Goal: Task Accomplishment & Management: Use online tool/utility

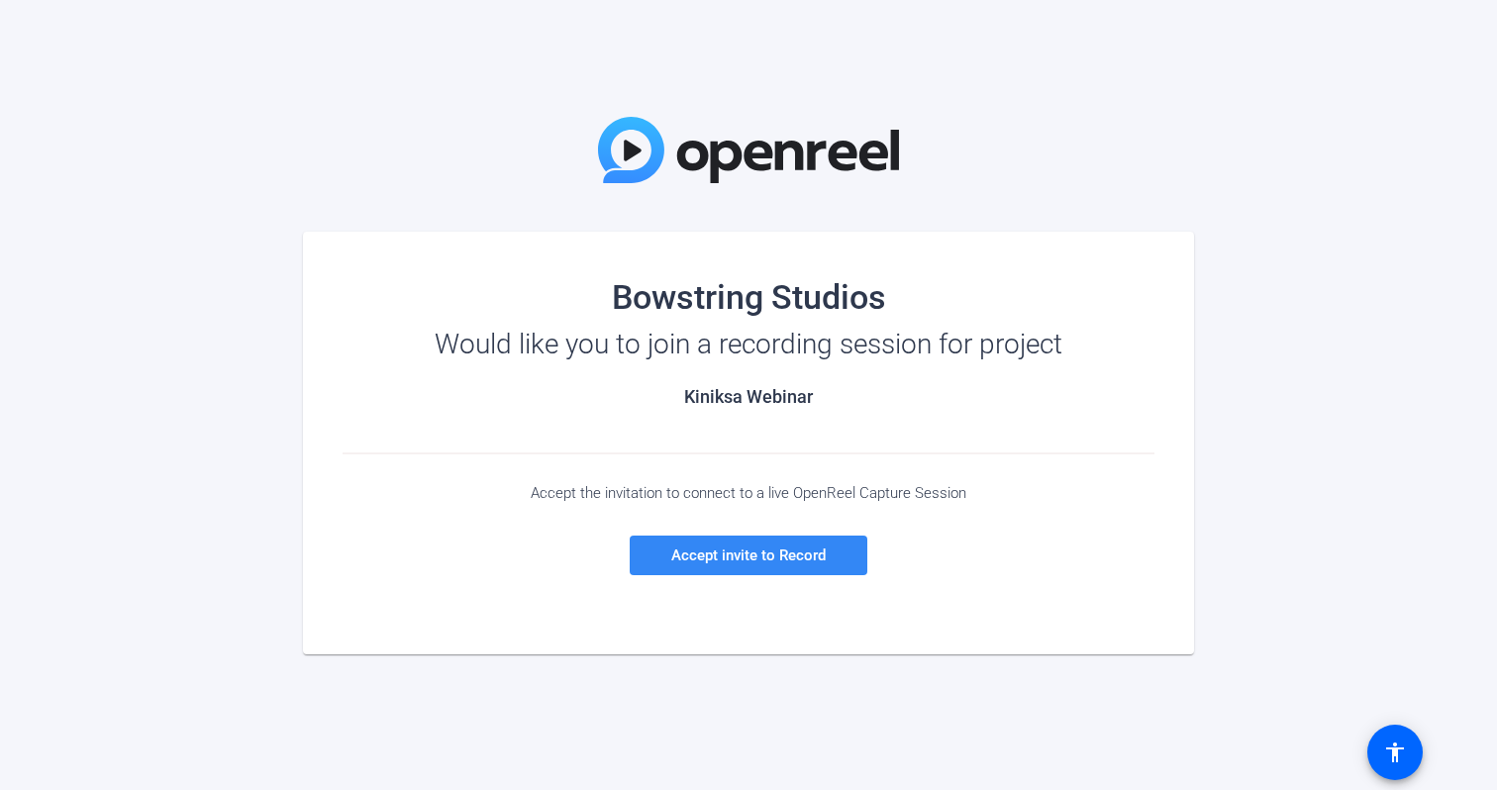
click at [675, 550] on span "Accept invite to Record" at bounding box center [748, 556] width 154 height 18
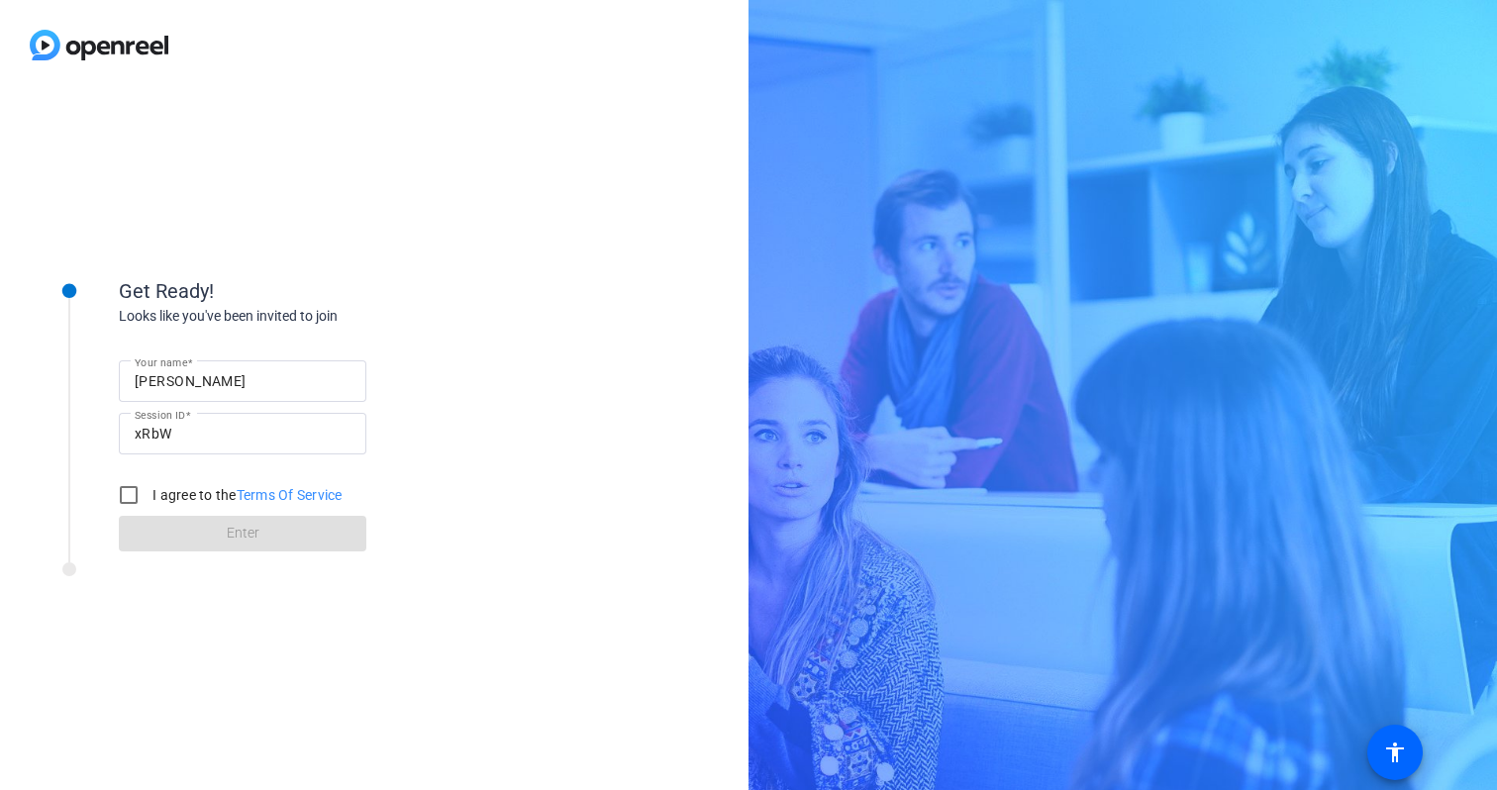
click at [214, 385] on input "[PERSON_NAME]" at bounding box center [243, 381] width 216 height 24
type input "[PERSON_NAME]"
click at [130, 499] on input "I agree to the Terms Of Service" at bounding box center [129, 495] width 40 height 40
checkbox input "true"
click at [149, 537] on span at bounding box center [243, 534] width 248 height 48
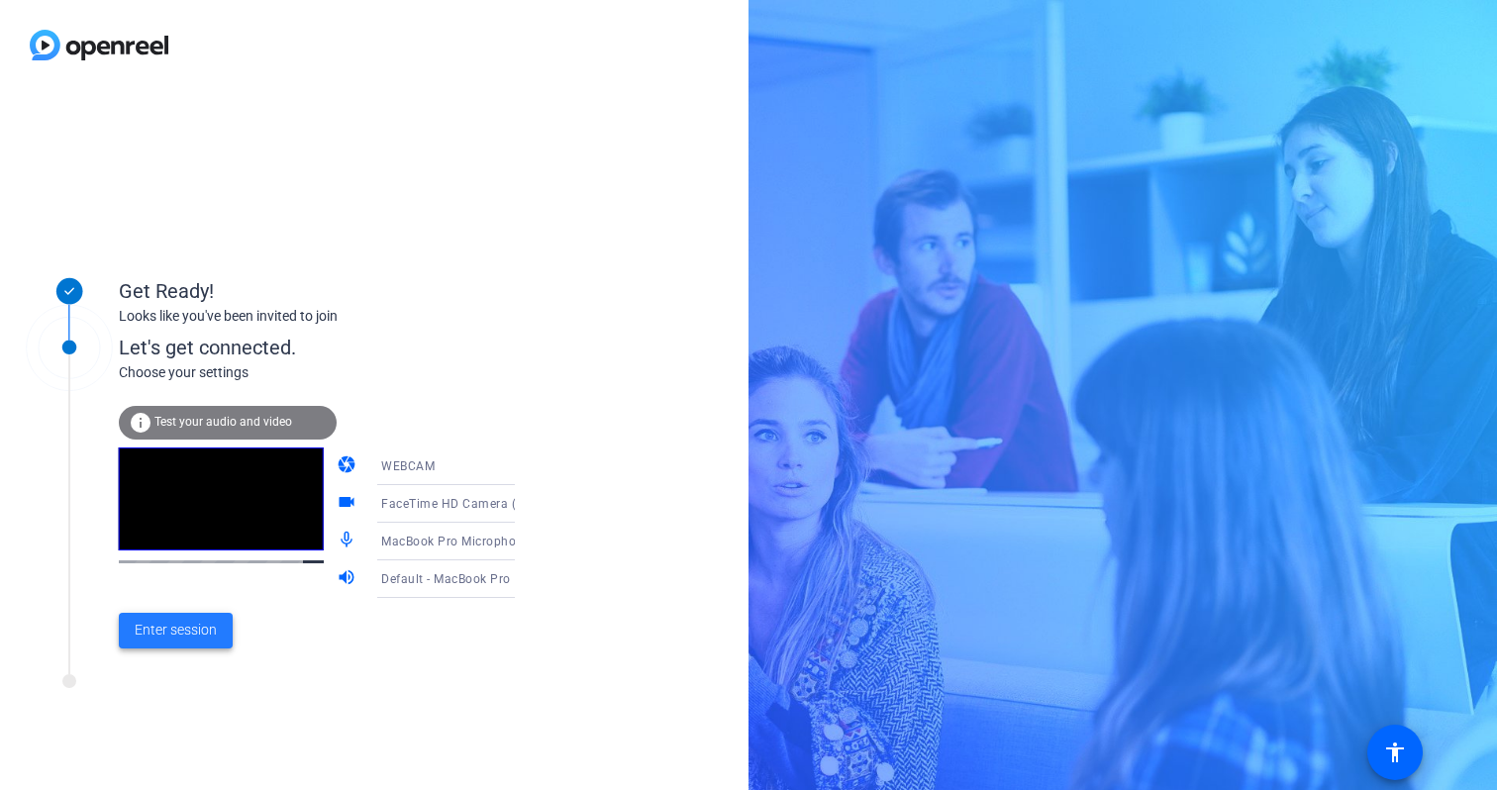
click at [164, 628] on span "Enter session" at bounding box center [176, 630] width 82 height 21
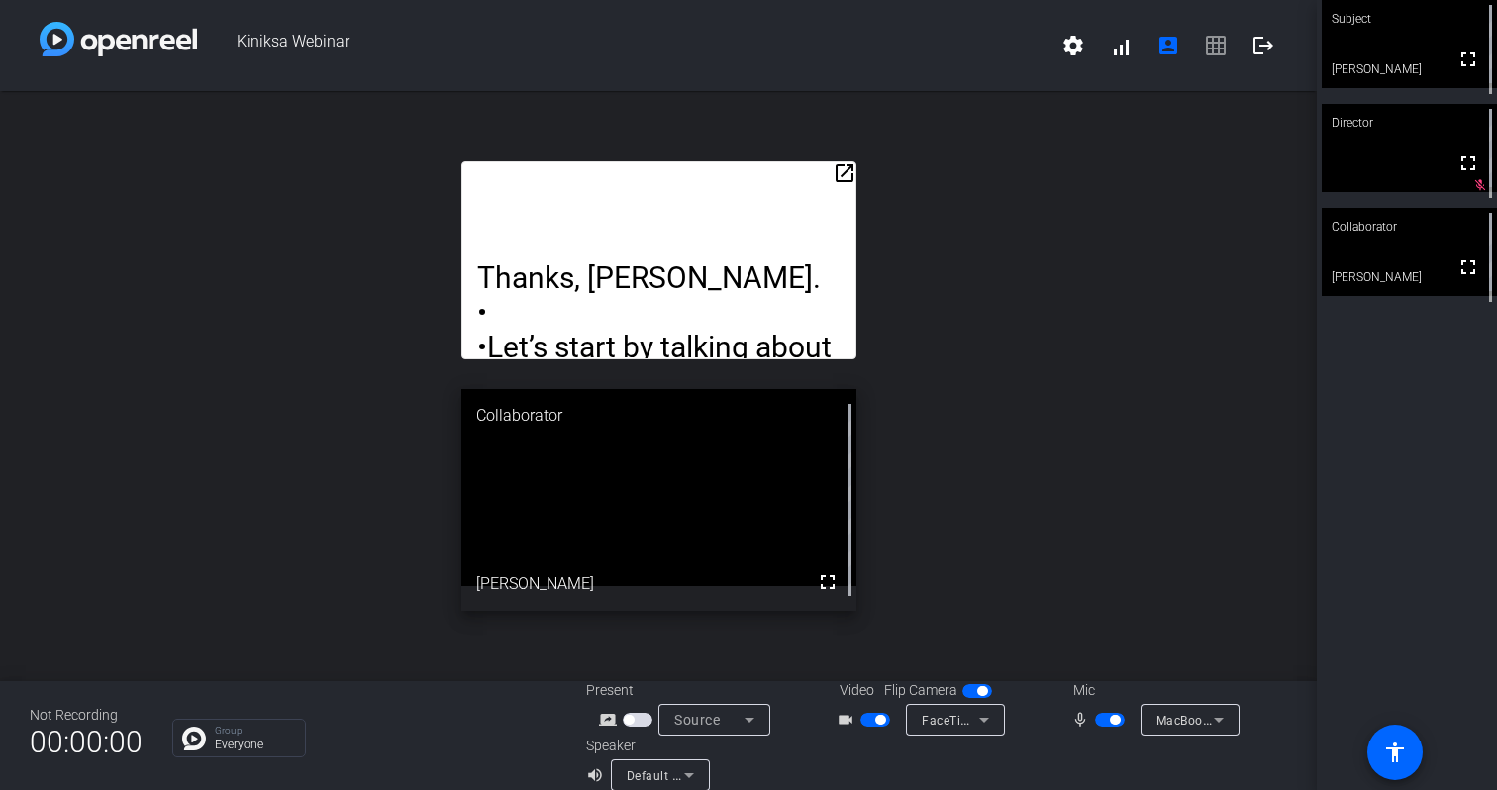
click at [845, 176] on mat-icon "open_in_new" at bounding box center [845, 173] width 24 height 24
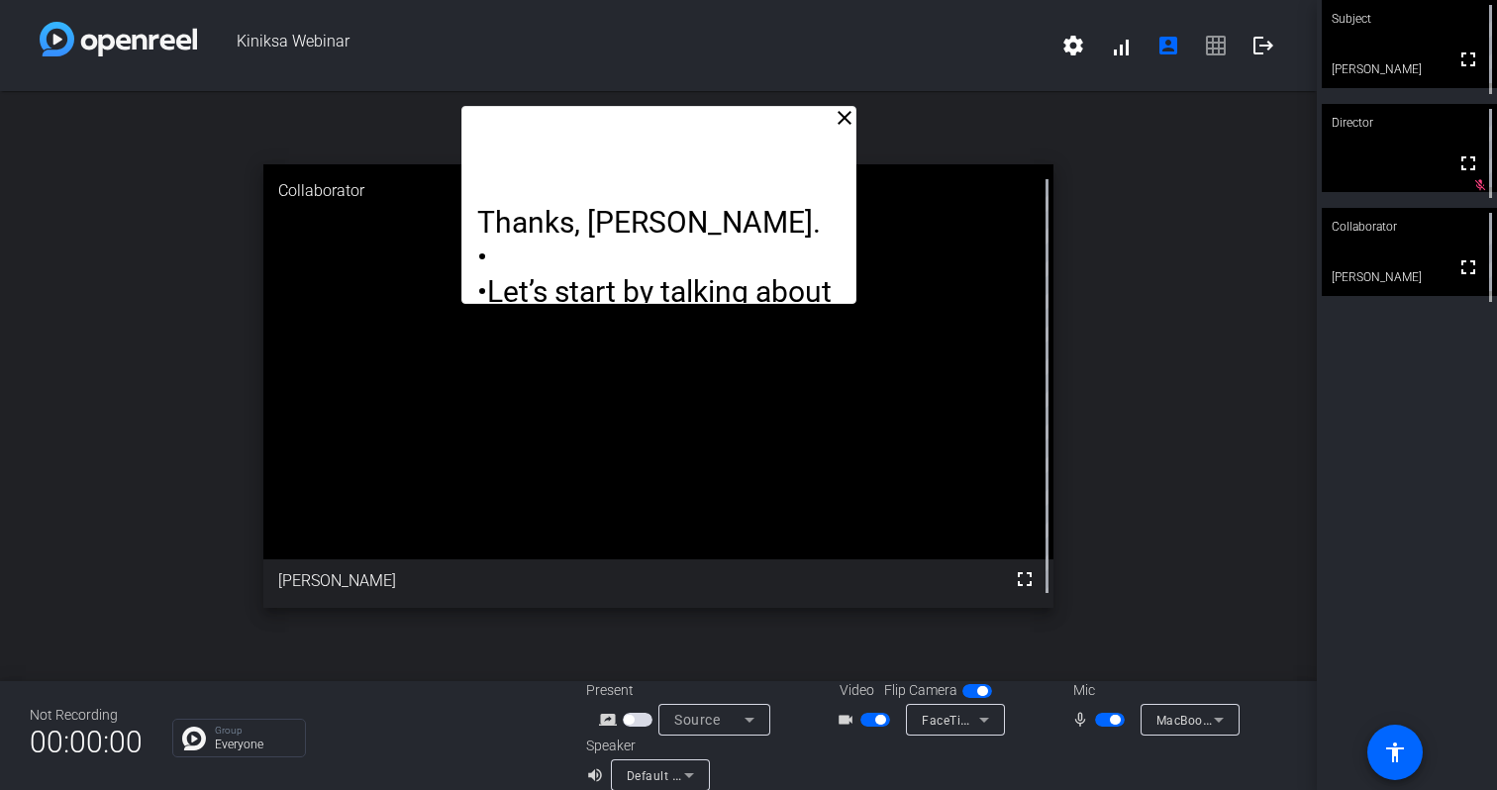
click at [936, 360] on video at bounding box center [658, 361] width 790 height 395
click at [842, 123] on mat-icon "close" at bounding box center [845, 118] width 24 height 24
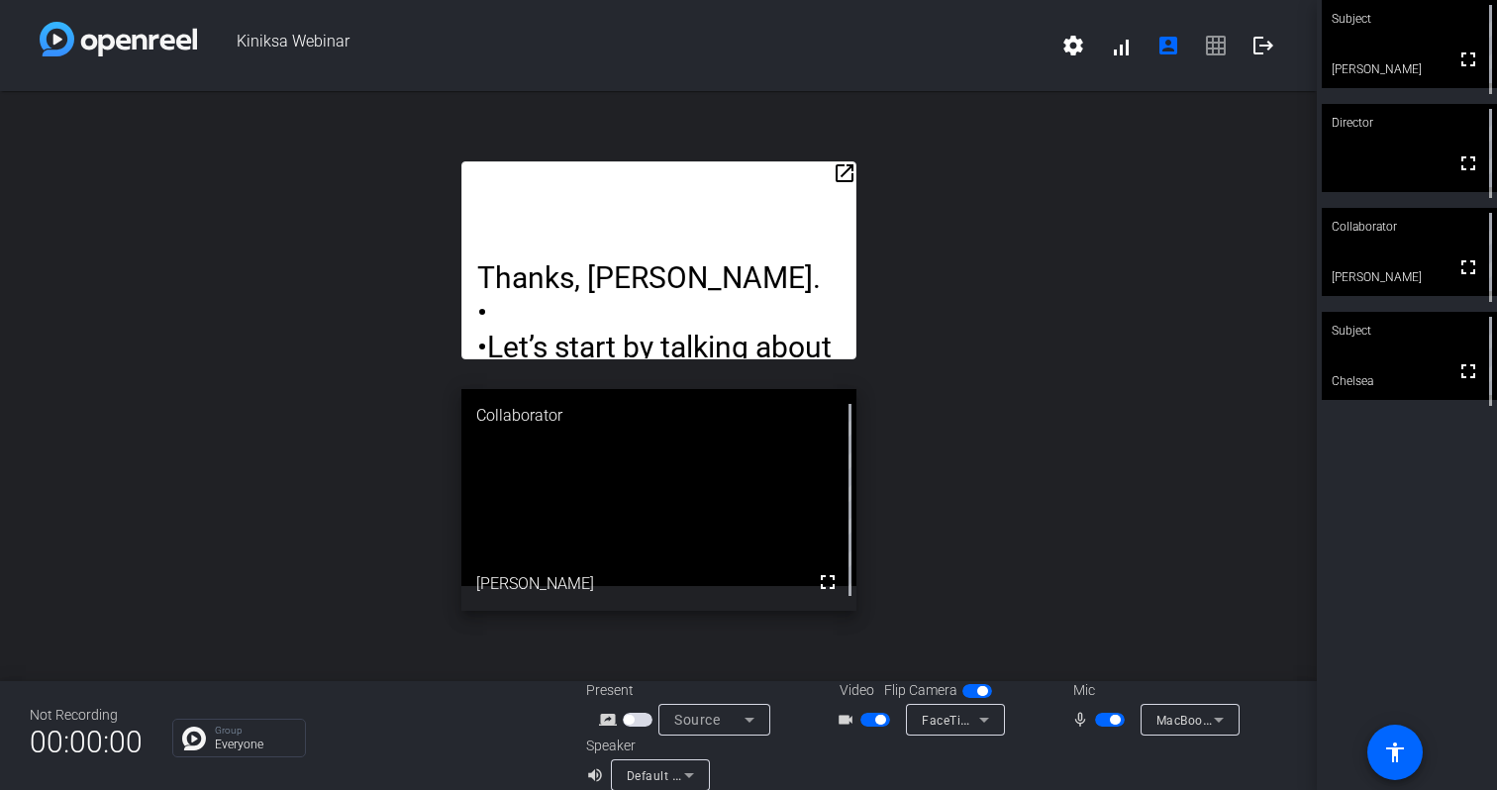
click at [841, 173] on mat-icon "open_in_new" at bounding box center [845, 173] width 24 height 24
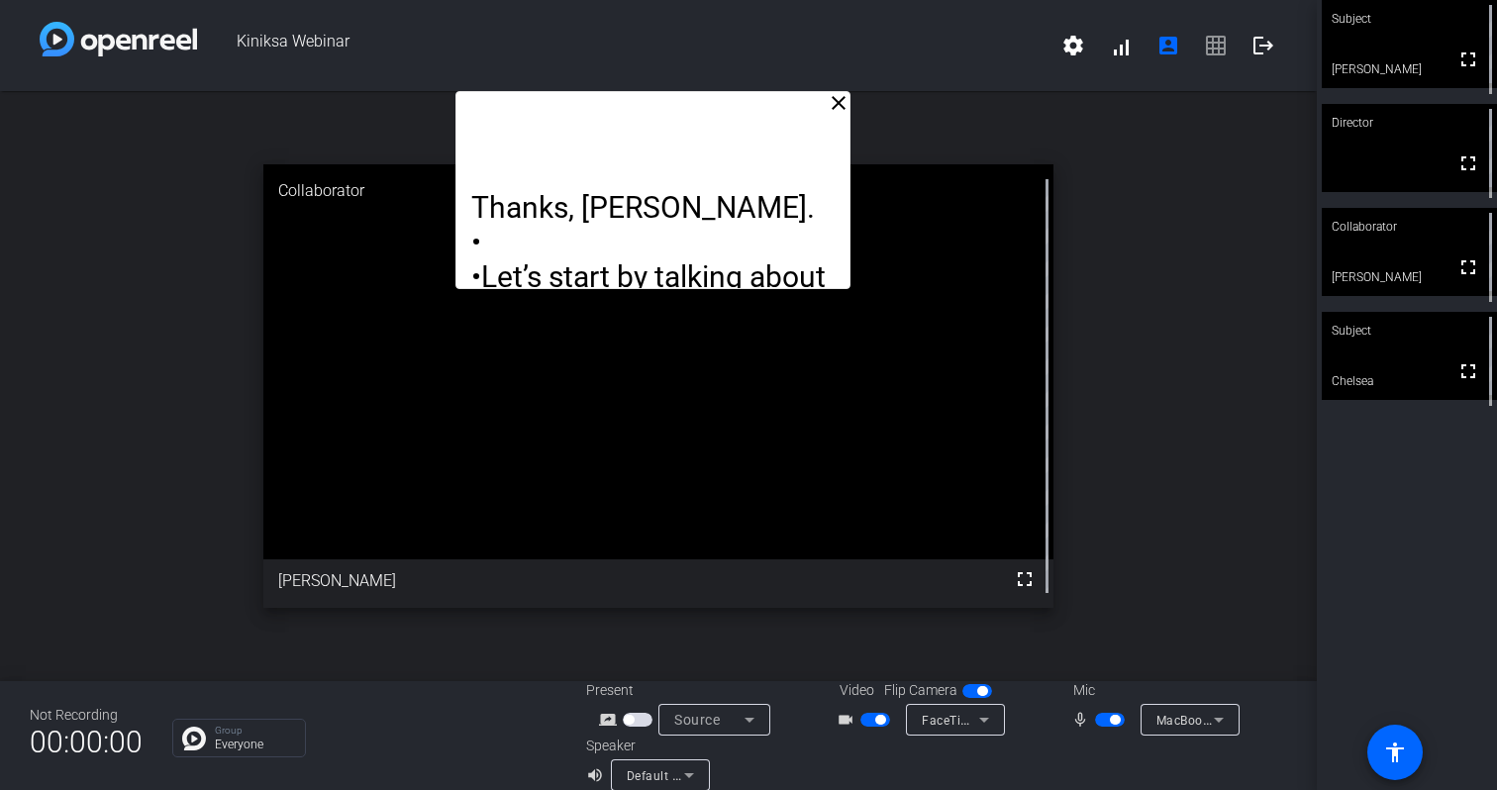
drag, startPoint x: 613, startPoint y: 135, endPoint x: 608, endPoint y: 65, distance: 69.5
click at [608, 65] on div "Kiniksa Webinar settings signal_cellular_alt account_box grid_on logout close T…" at bounding box center [658, 395] width 1317 height 790
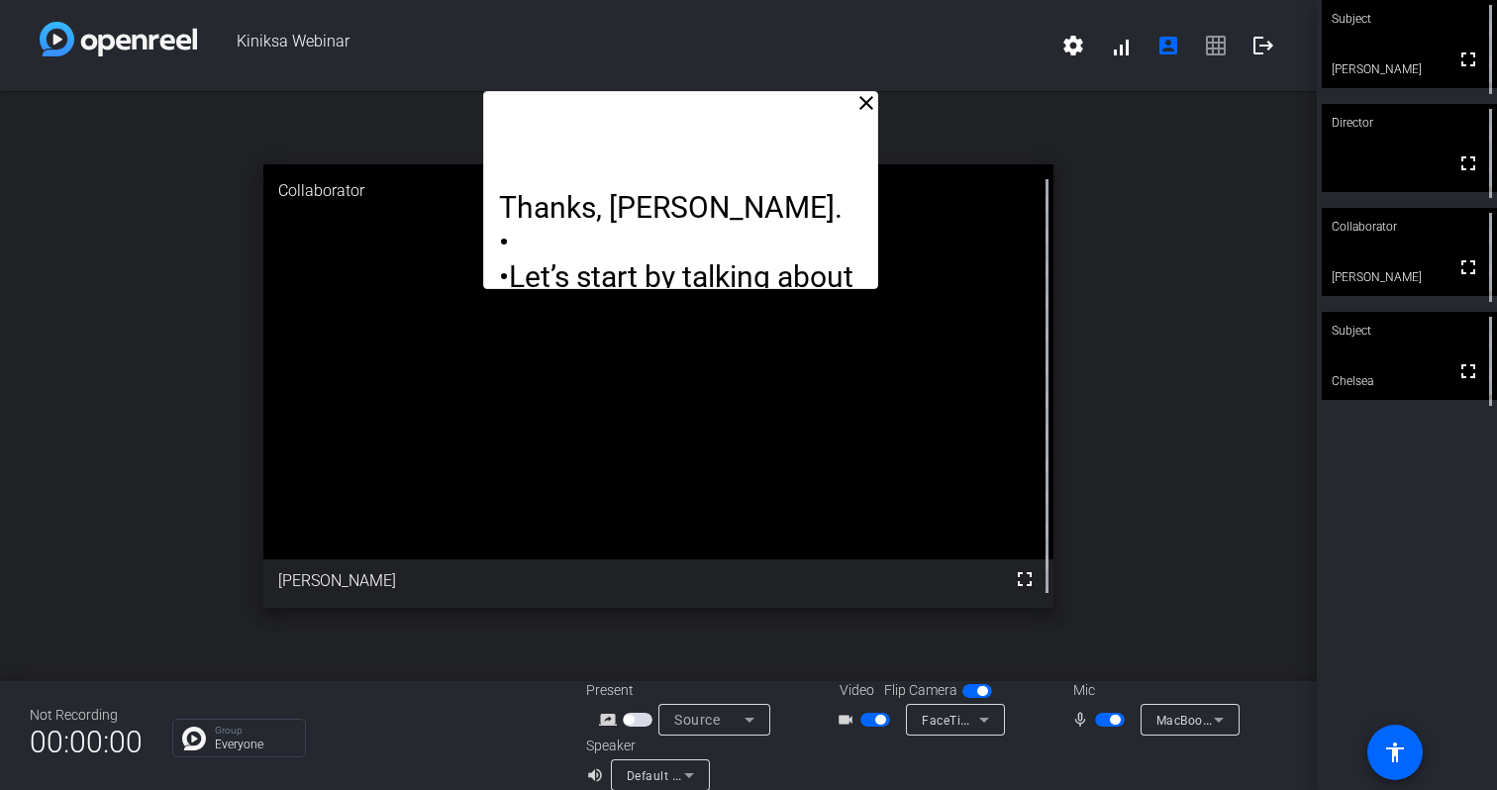
drag, startPoint x: 615, startPoint y: 118, endPoint x: 640, endPoint y: 80, distance: 45.0
click at [640, 80] on div "Kiniksa Webinar settings signal_cellular_alt account_box grid_on logout close T…" at bounding box center [658, 395] width 1317 height 790
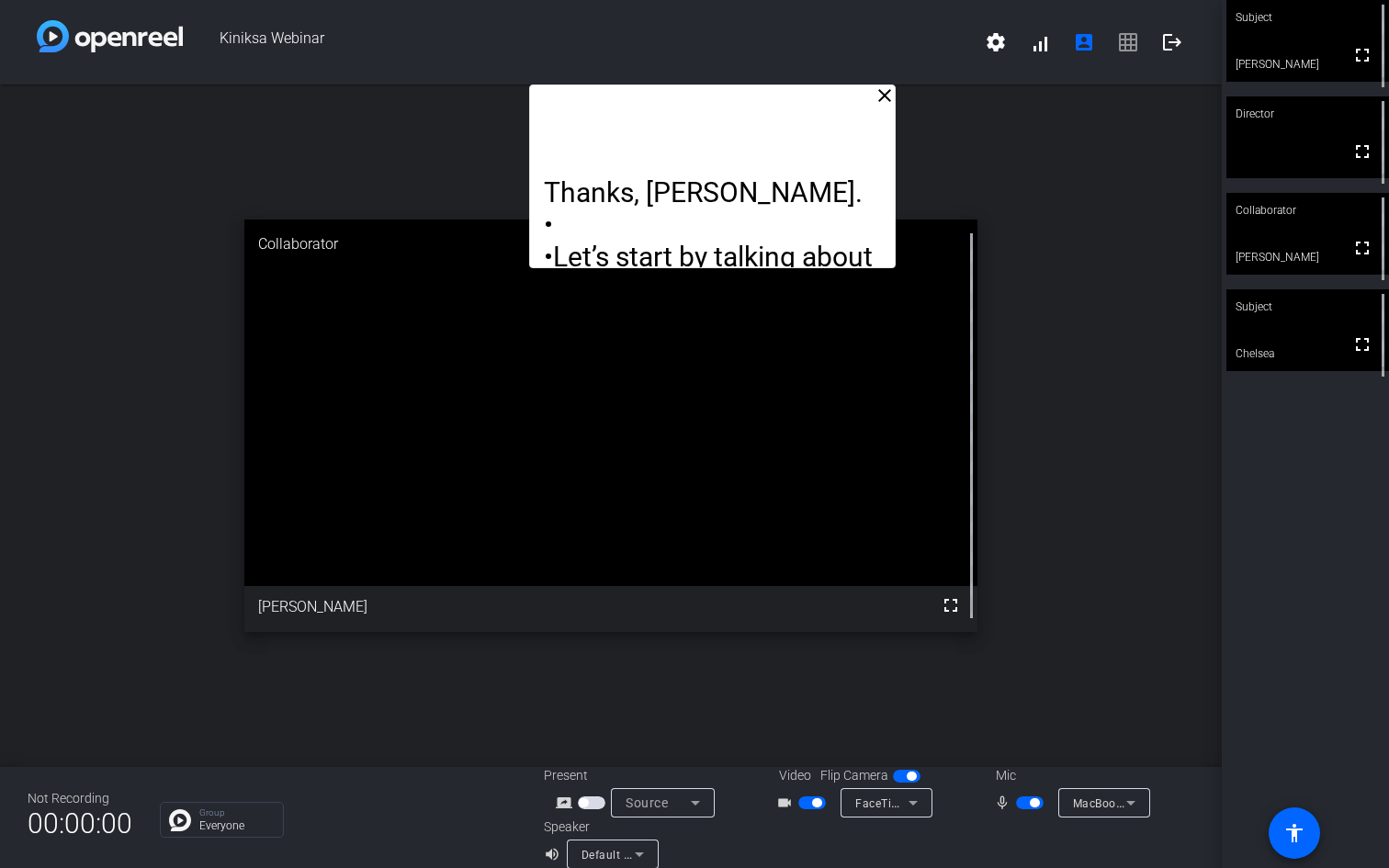
drag, startPoint x: 589, startPoint y: 111, endPoint x: 672, endPoint y: 104, distance: 83.3
click at [672, 104] on div "Thanks, [PERSON_NAME]. • •Let’s start by talking about KPL-387, which is an inv…" at bounding box center [712, 176] width 367 height 184
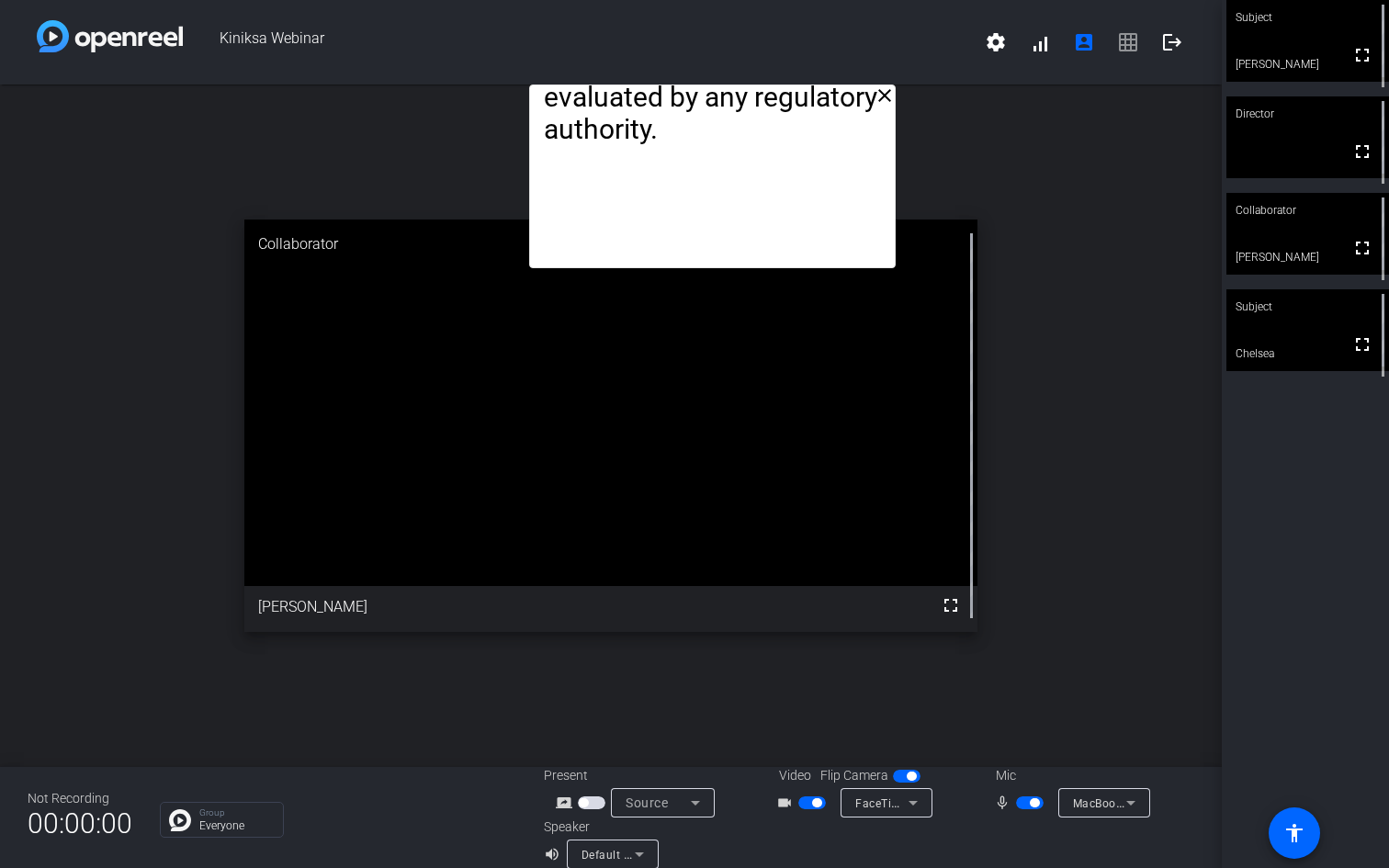
click at [150, 175] on div "close Thanks, [PERSON_NAME]. Let’s start by talking about KPL-387, which is an …" at bounding box center [611, 426] width 1222 height 683
click at [438, 34] on span "Kiniksa Webinar" at bounding box center [578, 43] width 791 height 45
click at [1088, 45] on mat-icon "account_box" at bounding box center [1085, 43] width 22 height 22
click at [1280, 732] on span at bounding box center [1294, 833] width 45 height 45
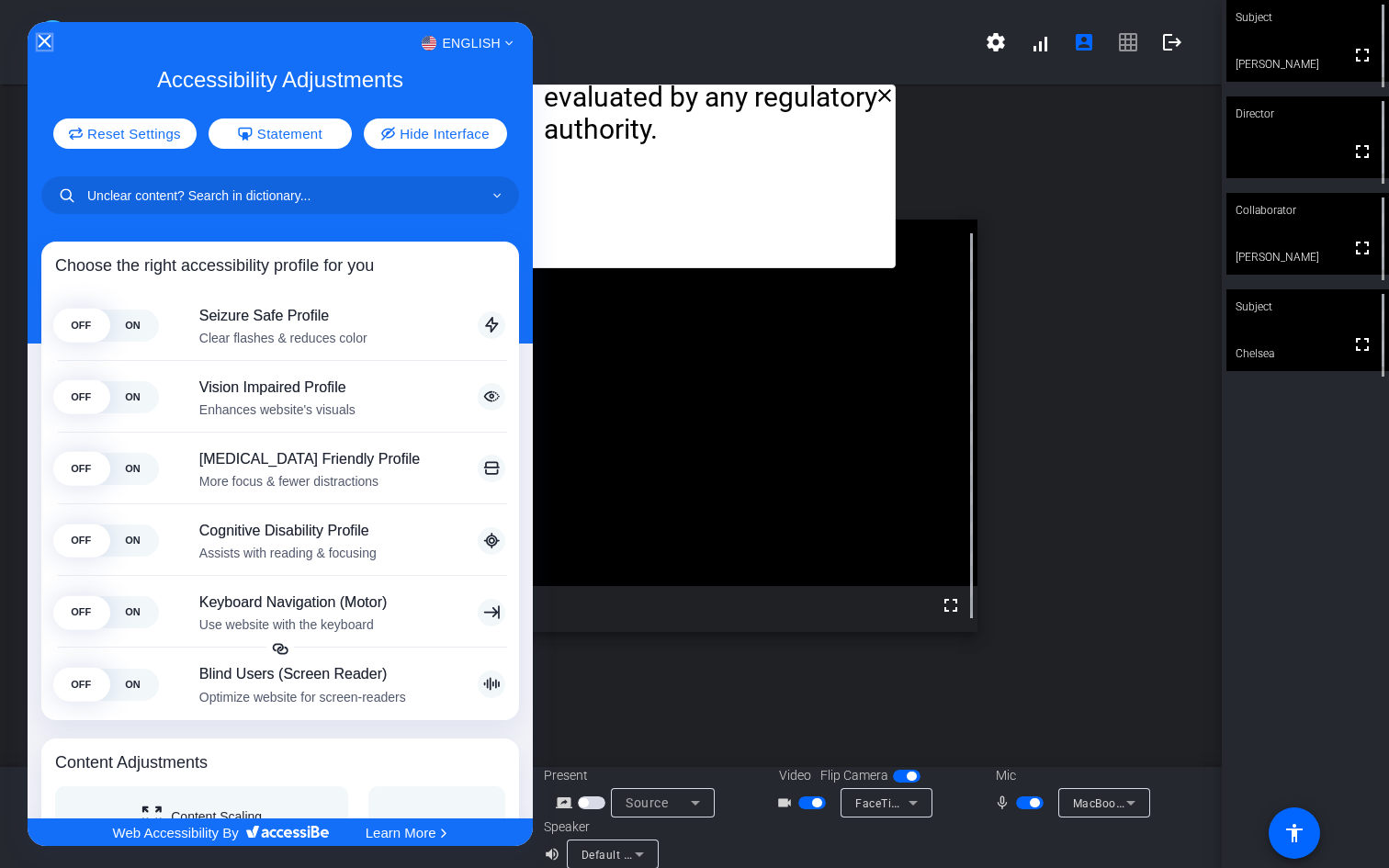
click at [45, 44] on icon "Close Accessibility Interface" at bounding box center [45, 42] width 13 height 13
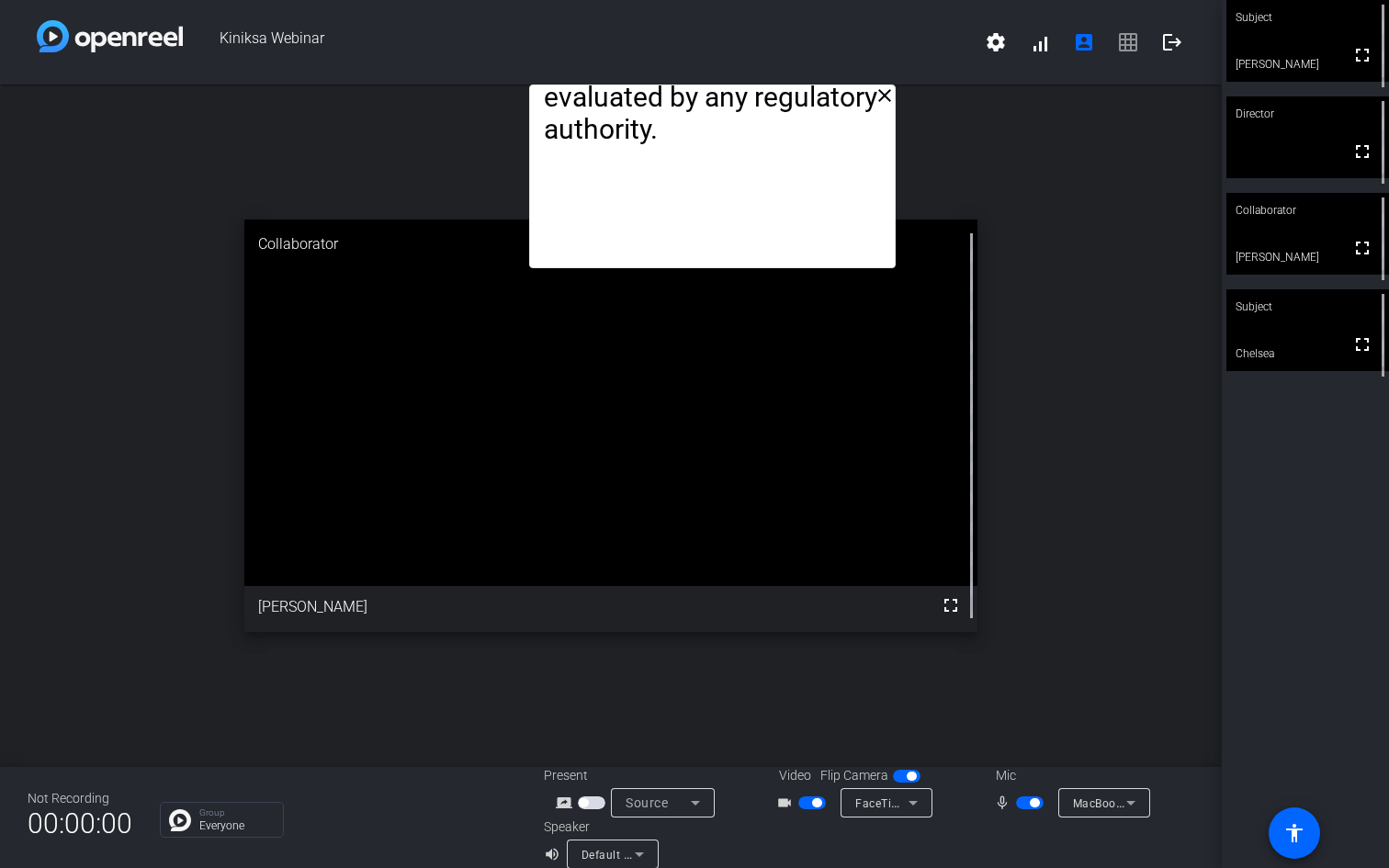
click at [450, 45] on span "Kiniksa Webinar" at bounding box center [578, 43] width 791 height 45
drag, startPoint x: 450, startPoint y: 45, endPoint x: 459, endPoint y: 93, distance: 48.8
click at [459, 93] on div "Kiniksa Webinar settings signal_cellular_alt account_box grid_on logout close T…" at bounding box center [611, 434] width 1222 height 868
click at [997, 44] on mat-icon "settings" at bounding box center [997, 43] width 22 height 22
click at [1043, 42] on div at bounding box center [694, 434] width 1389 height 868
